Goal: Task Accomplishment & Management: Complete application form

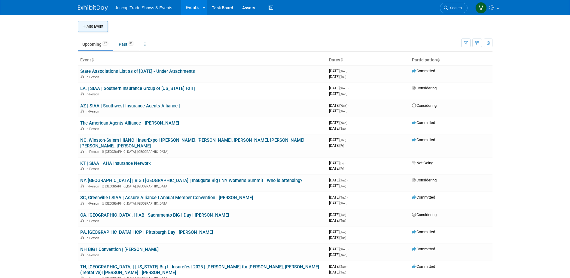
click at [96, 26] on button "Add Event" at bounding box center [93, 26] width 30 height 11
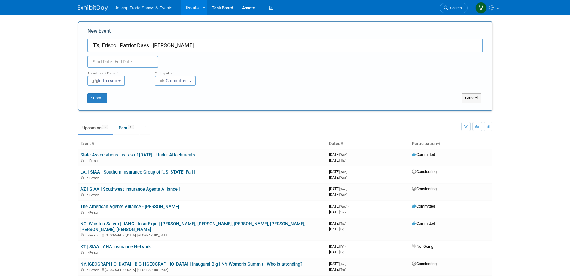
type input "TX, Frisco | Patriot Days | [PERSON_NAME]"
click at [122, 62] on input "text" at bounding box center [122, 62] width 71 height 12
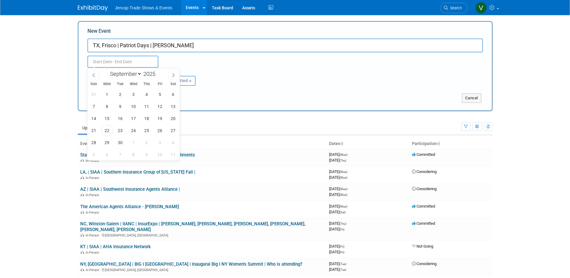
drag, startPoint x: 137, startPoint y: 73, endPoint x: 136, endPoint y: 78, distance: 4.9
click at [137, 73] on select "January February March April May June July August September October November De…" at bounding box center [124, 74] width 35 height 8
select select "2"
click at [107, 70] on select "January February March April May June July August September October November De…" at bounding box center [124, 74] width 35 height 8
click at [136, 76] on select "January February March April May June July August September October November De…" at bounding box center [124, 74] width 35 height 8
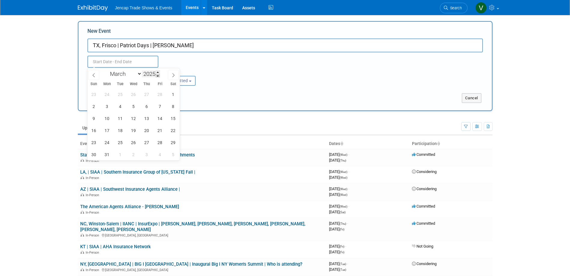
click at [157, 76] on span at bounding box center [158, 76] width 4 height 4
click at [157, 71] on span at bounding box center [158, 72] width 4 height 4
type input "2026"
drag, startPoint x: 107, startPoint y: 94, endPoint x: 129, endPoint y: 93, distance: 22.5
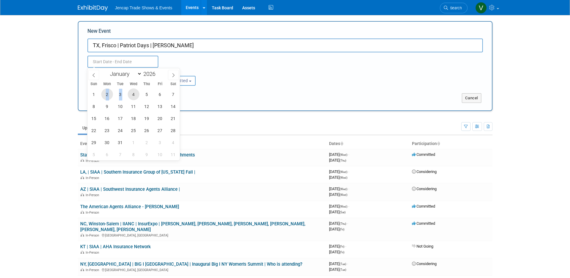
click at [129, 93] on div "1 2 3 4 5 6 7 8 9 10 11 12 13 14 15 16 17 18 19 20 21 22 23 24 25 26 27 28 29 3…" at bounding box center [133, 124] width 93 height 72
drag, startPoint x: 129, startPoint y: 93, endPoint x: 135, endPoint y: 93, distance: 6.0
click at [135, 93] on span "4" at bounding box center [134, 94] width 12 height 12
click at [108, 94] on span "2" at bounding box center [107, 94] width 12 height 12
type input "Mar 2, 2026 to Mar 4, 2026"
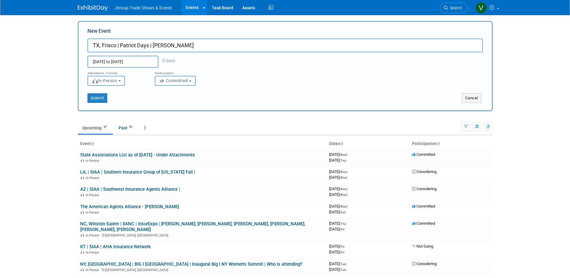
click at [165, 82] on icon "button" at bounding box center [162, 80] width 7 height 4
click at [168, 102] on icon at bounding box center [166, 103] width 7 height 4
click at [160, 102] on input "Considering" at bounding box center [159, 104] width 4 height 4
select select "2"
click at [99, 98] on button "Submit" at bounding box center [97, 98] width 20 height 10
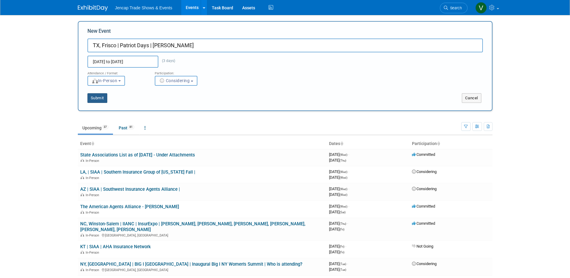
type input "TX, Frisco | Patriot Days | [PERSON_NAME]"
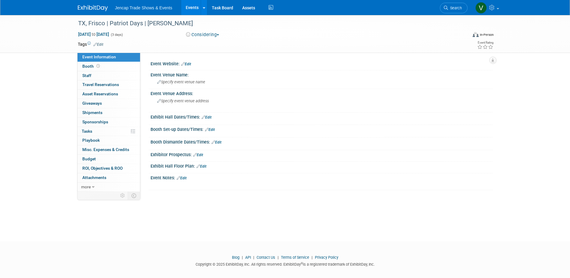
click at [188, 65] on link "Edit" at bounding box center [186, 64] width 10 height 4
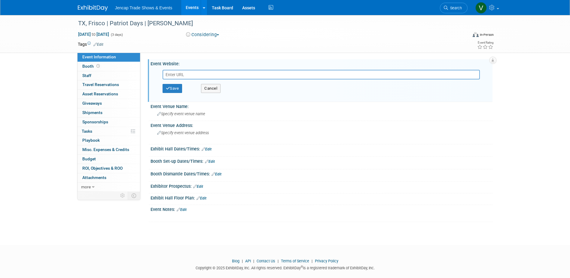
click at [193, 10] on link "Events" at bounding box center [192, 7] width 22 height 15
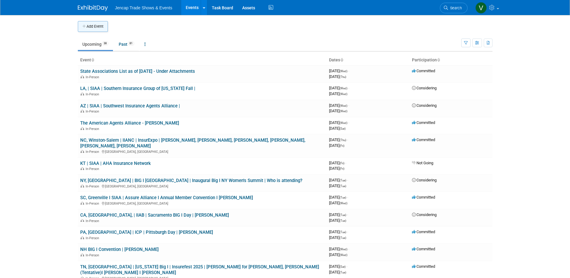
click at [91, 24] on button "Add Event" at bounding box center [93, 26] width 30 height 11
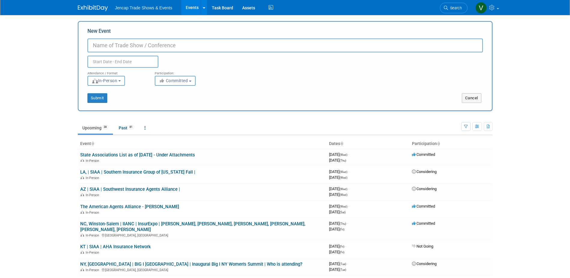
paste input "Patriot IMPACT Growth Summit"
click at [94, 46] on input "Patriot IMPACT Growth Summit" at bounding box center [284, 45] width 395 height 14
click at [223, 41] on input "UT, [GEOGRAPHIC_DATA] | Patriot IMPACT Growth Summit" at bounding box center [284, 45] width 395 height 14
type input "UT, [GEOGRAPHIC_DATA] | Patriot IMPACT Growth Summit | [PERSON_NAME]"
click at [132, 59] on input "text" at bounding box center [122, 62] width 71 height 12
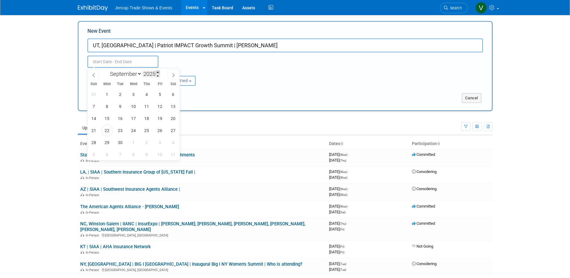
click at [159, 73] on span at bounding box center [158, 72] width 4 height 4
type input "2026"
click at [139, 74] on select "January February March April May June July August September October November De…" at bounding box center [124, 74] width 35 height 8
select select "7"
click at [107, 70] on select "January February March April May June July August September October November De…" at bounding box center [124, 74] width 35 height 8
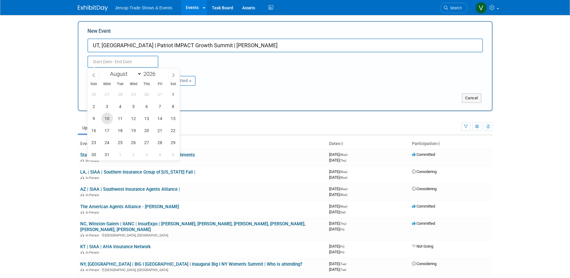
click at [109, 121] on span "10" at bounding box center [107, 118] width 12 height 12
click at [148, 118] on span "13" at bounding box center [147, 118] width 12 height 12
type input "[DATE] to [DATE]"
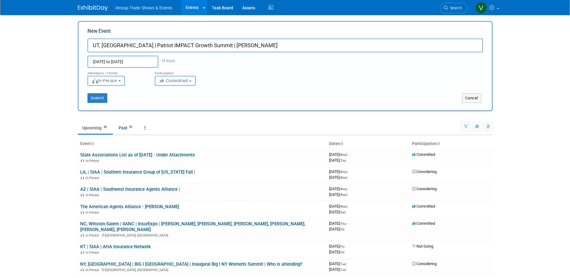
click at [183, 78] on span "Committed" at bounding box center [173, 80] width 29 height 5
click at [183, 100] on label "Considering" at bounding box center [178, 103] width 40 height 8
click at [160, 102] on input "Considering" at bounding box center [159, 104] width 4 height 4
select select "2"
click at [97, 99] on button "Submit" at bounding box center [97, 98] width 20 height 10
